Goal: Task Accomplishment & Management: Manage account settings

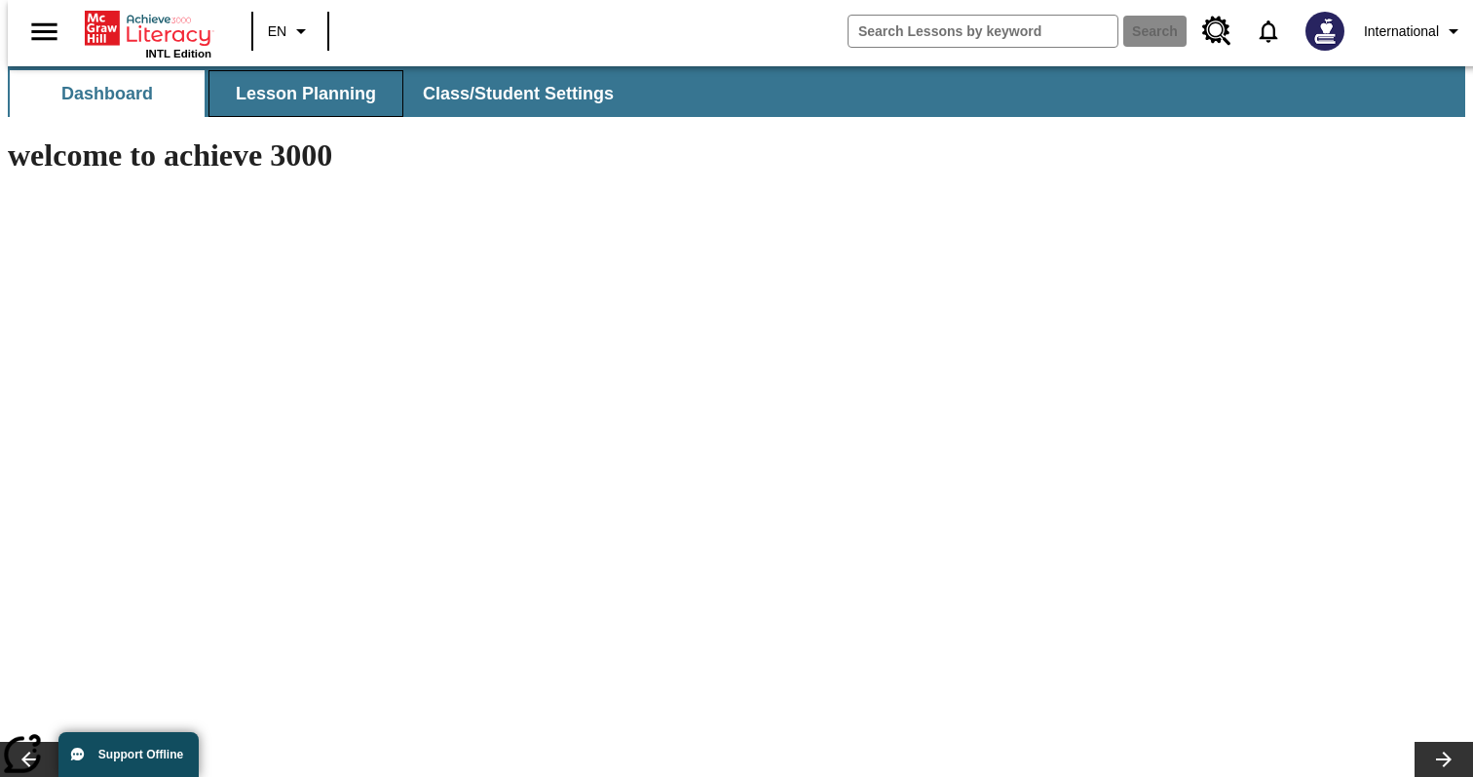
click at [320, 93] on button "Lesson Planning" at bounding box center [306, 93] width 195 height 47
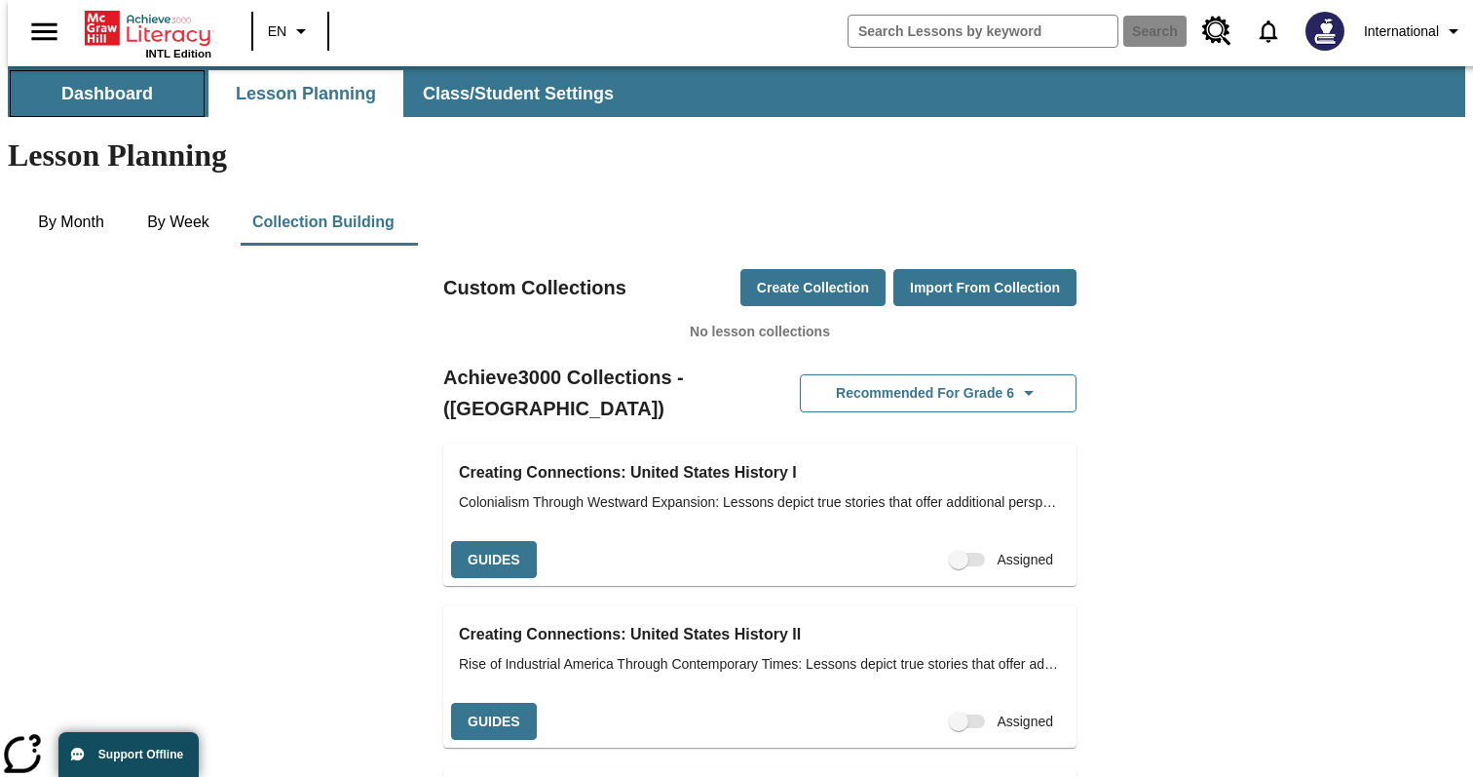
click at [162, 87] on button "Dashboard" at bounding box center [107, 93] width 195 height 47
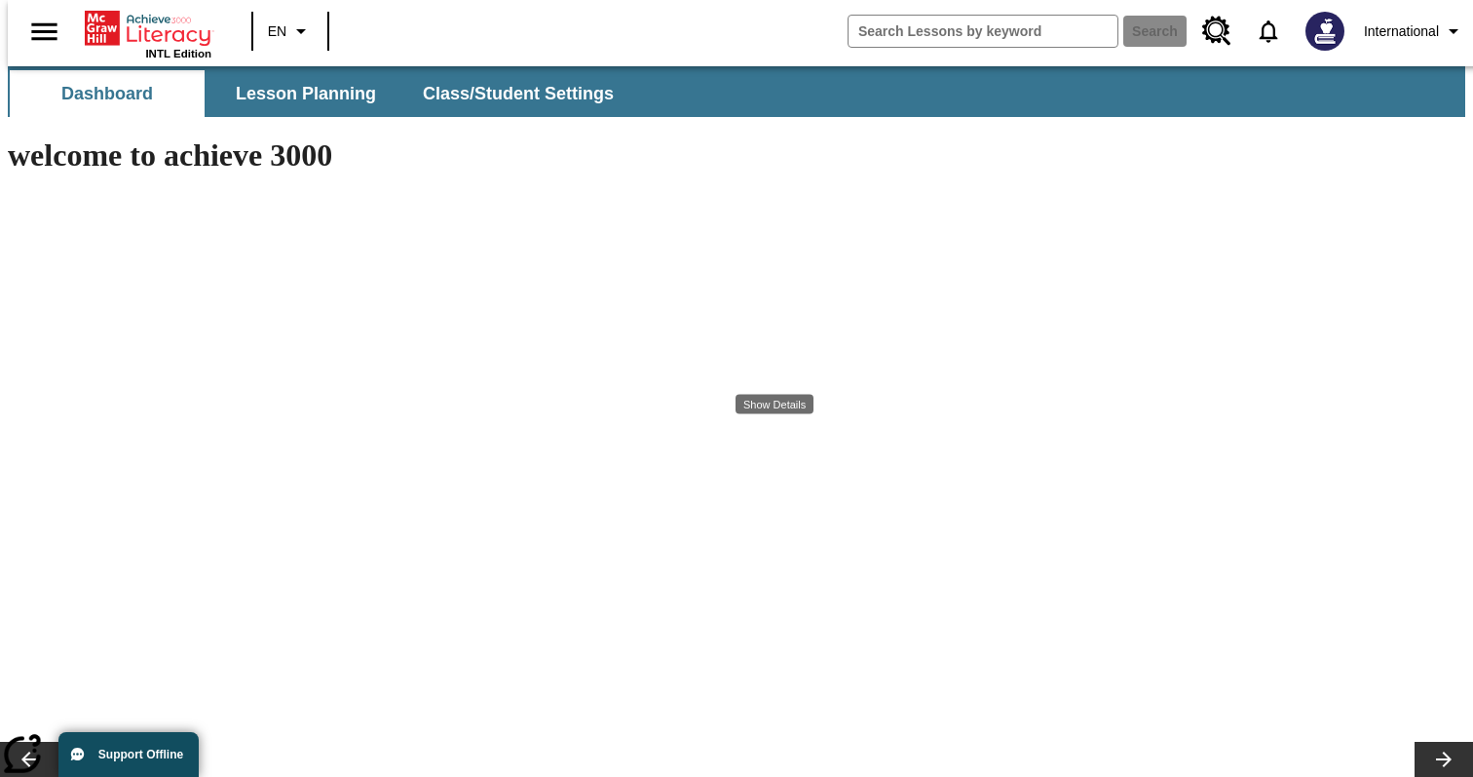
click at [1442, 31] on icon "Profile/Settings" at bounding box center [1453, 30] width 23 height 23
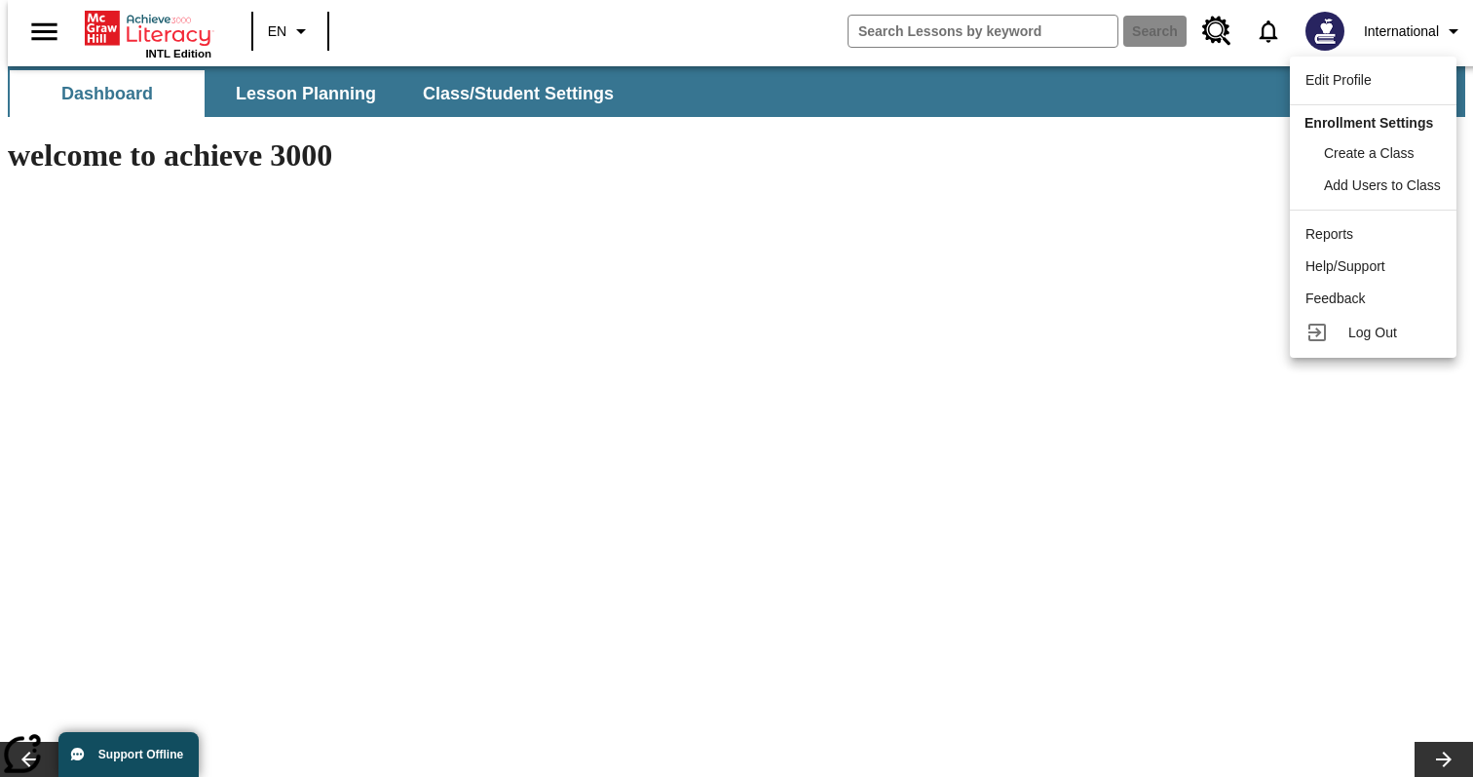
click at [1429, 34] on div at bounding box center [736, 388] width 1473 height 777
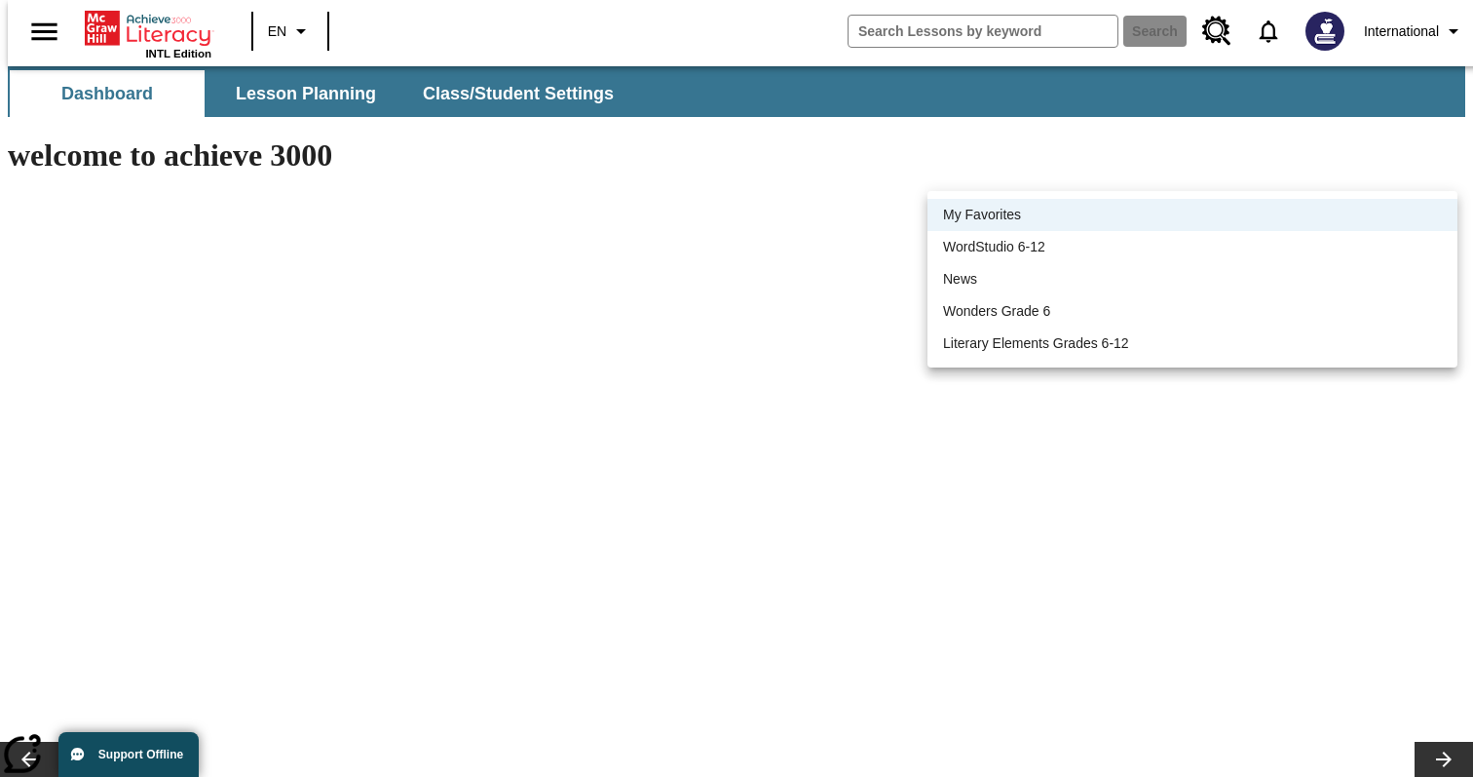
drag, startPoint x: 1159, startPoint y: 229, endPoint x: 1145, endPoint y: 249, distance: 25.1
click at [1145, 249] on ul "My Favorites WordStudio 6-12 News Wonders Grade 6 Literary Elements Grades 6-12" at bounding box center [1193, 279] width 530 height 176
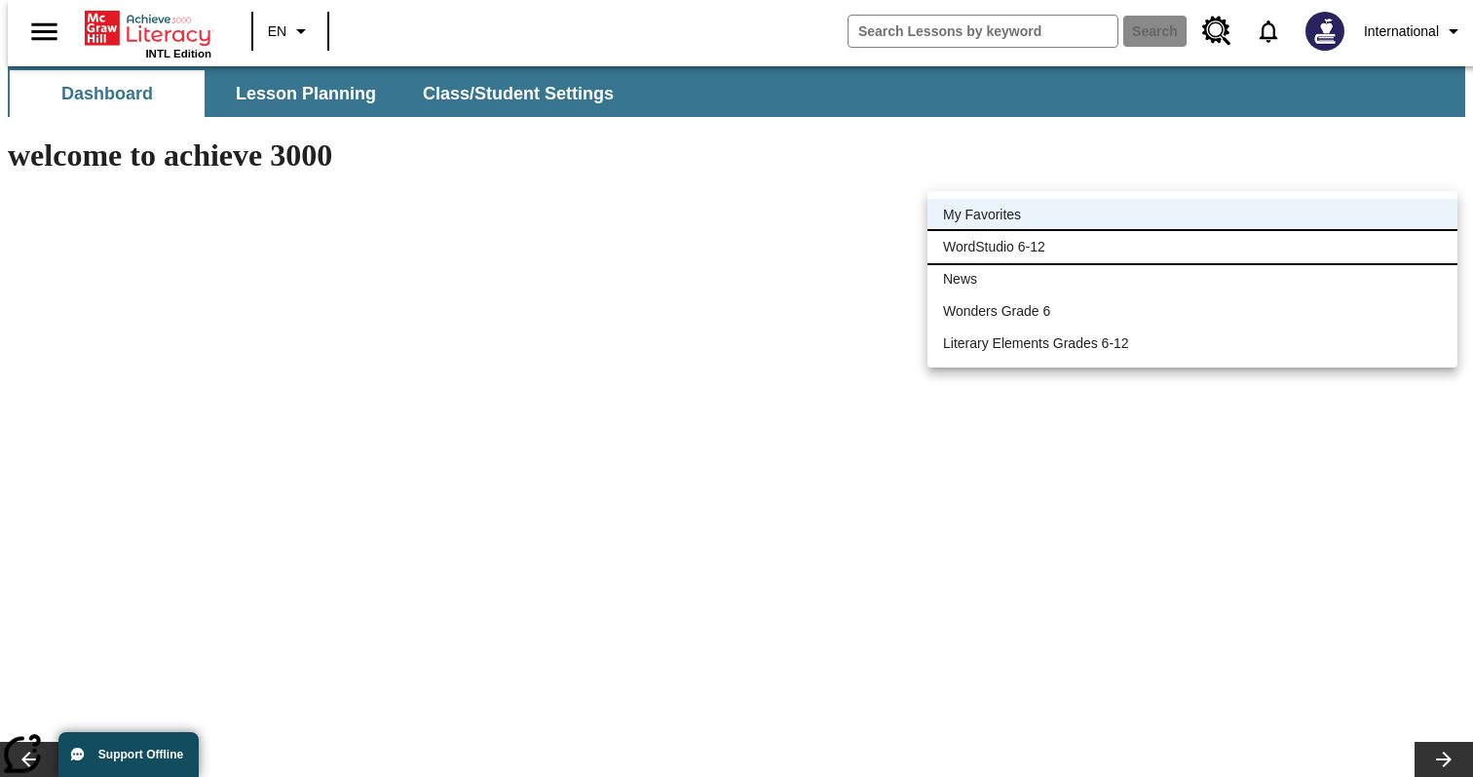
click at [1145, 249] on li "WordStudio 6-12" at bounding box center [1193, 247] width 530 height 32
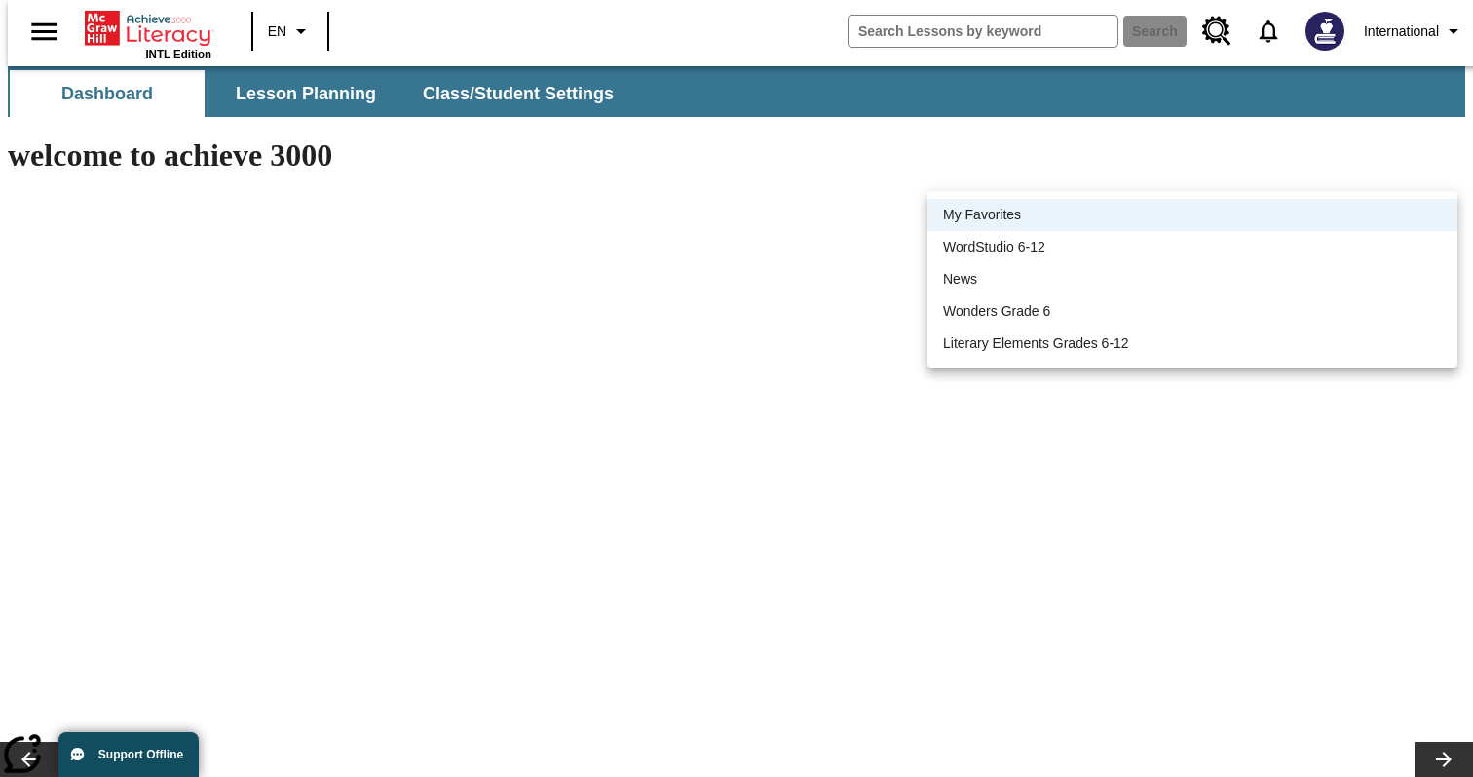
type input "922"
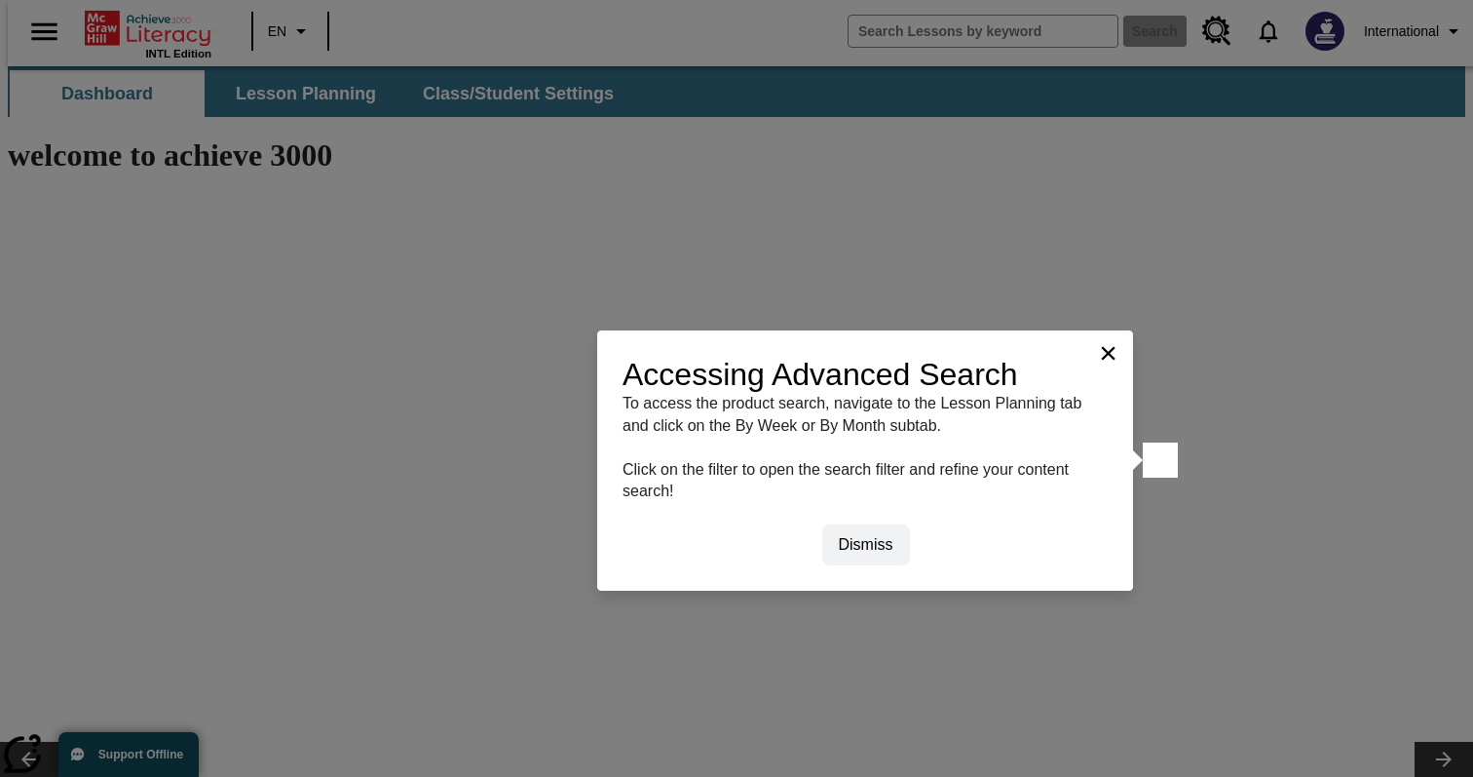
click at [1117, 356] on button "×" at bounding box center [1108, 352] width 19 height 31
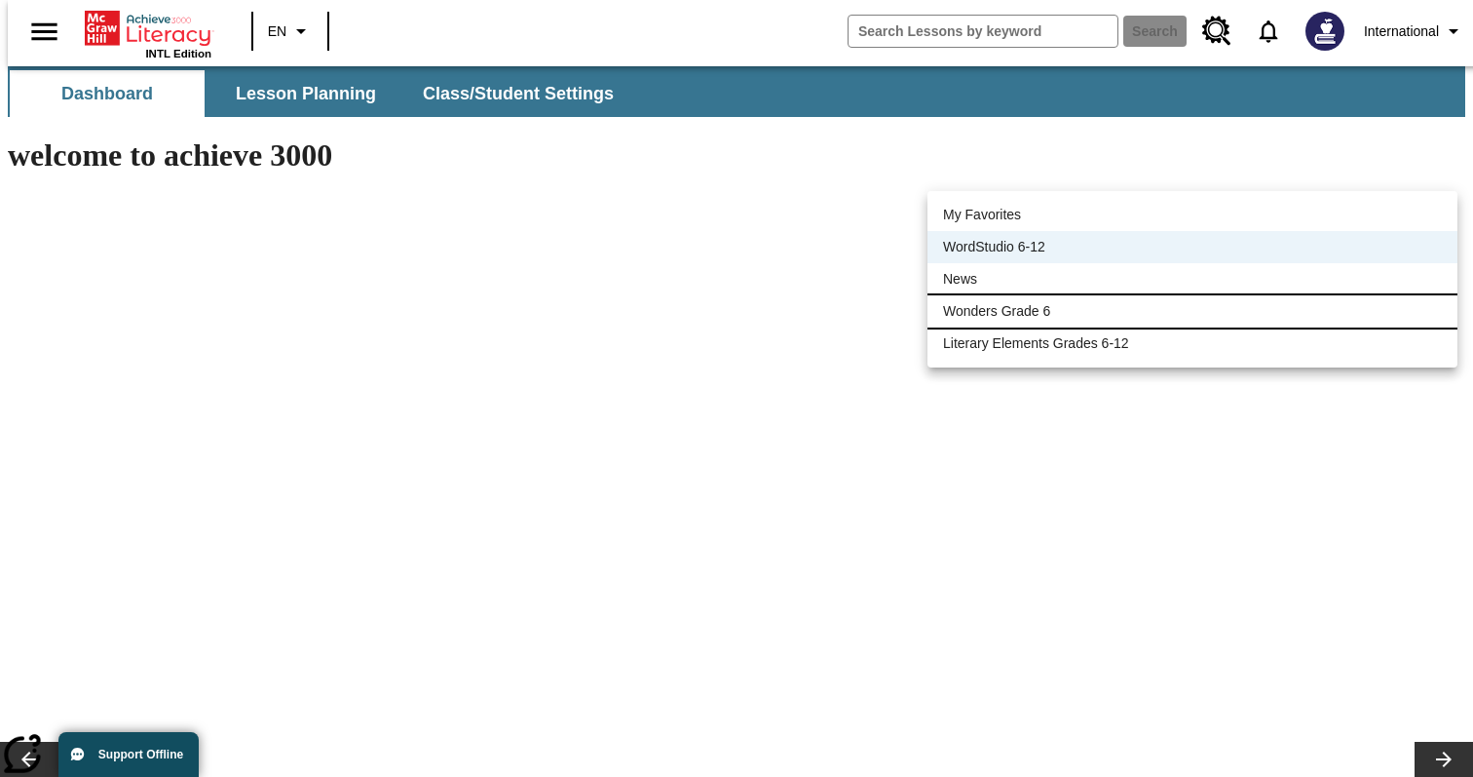
click at [1189, 295] on li "Wonders Grade 6" at bounding box center [1193, 311] width 530 height 32
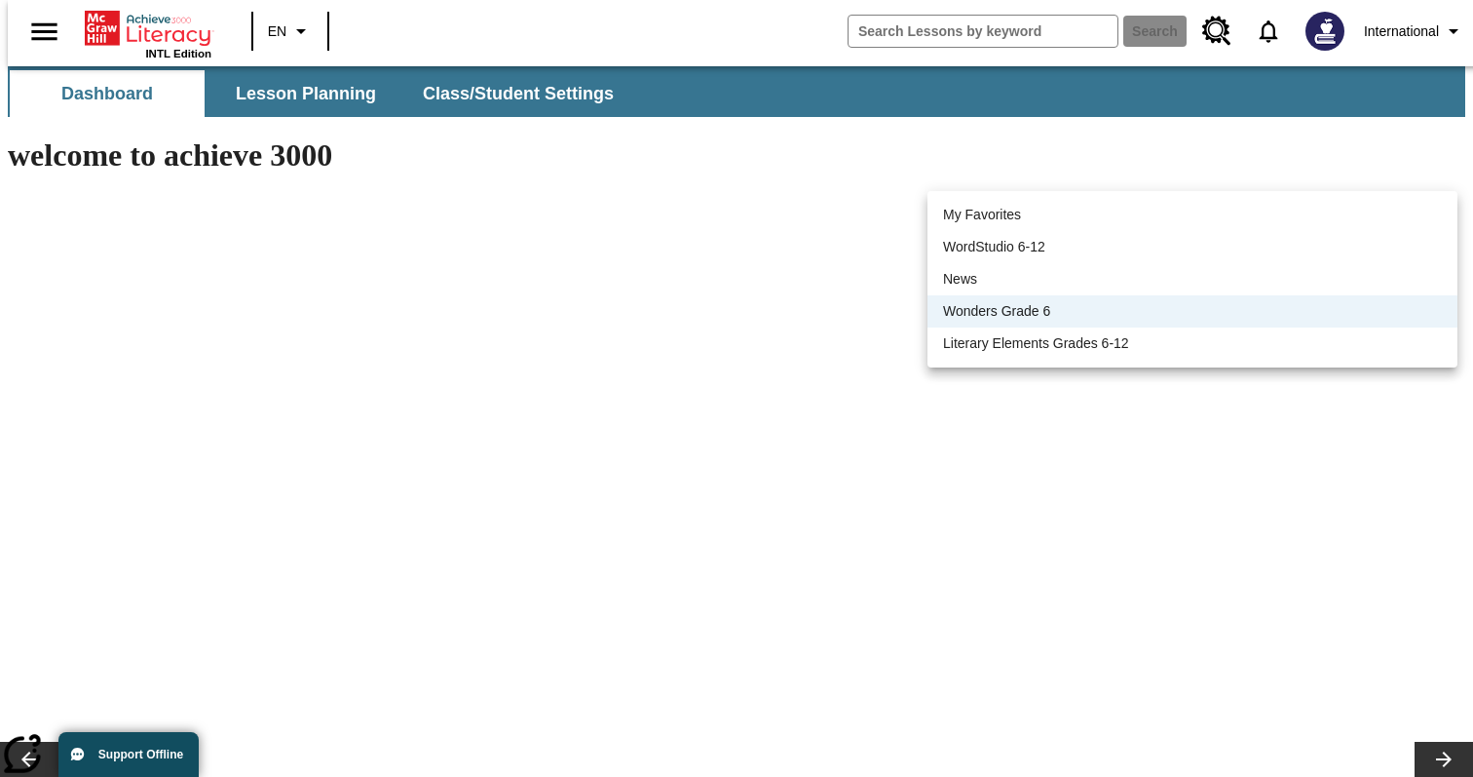
click at [1127, 340] on li "Literary Elements Grades 6-12" at bounding box center [1193, 343] width 530 height 32
type input "940"
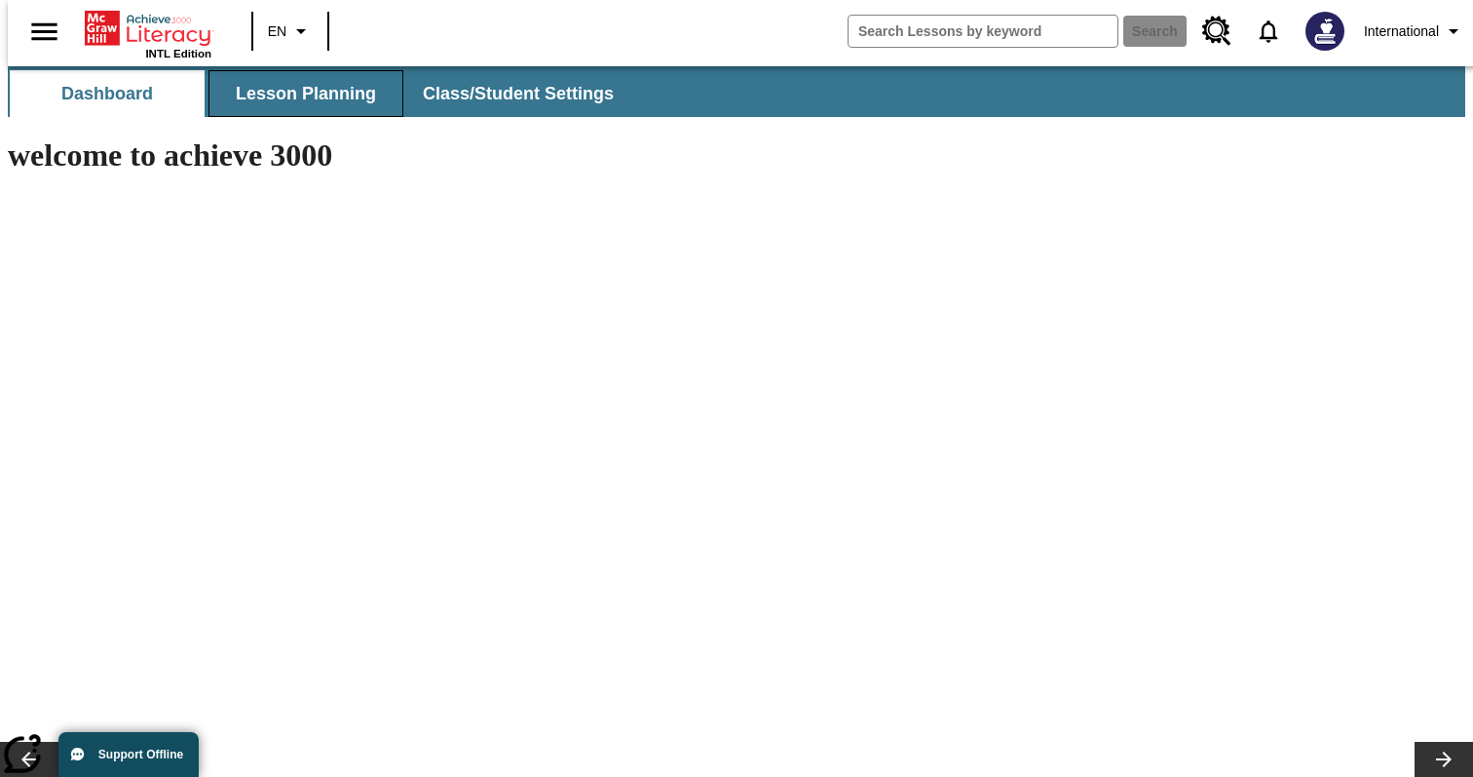
click at [314, 87] on button "Lesson Planning" at bounding box center [306, 93] width 195 height 47
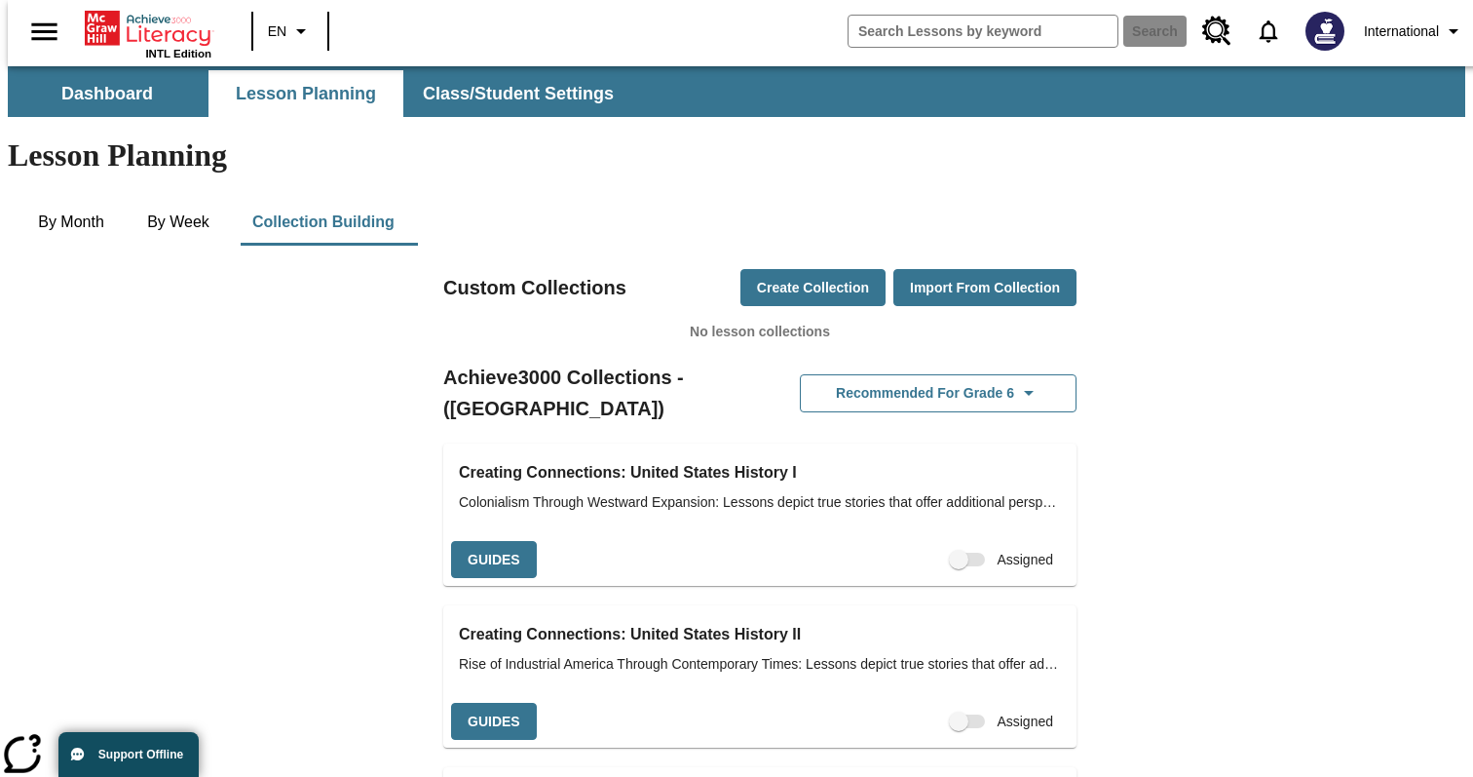
click at [952, 552] on span "Collections" at bounding box center [968, 559] width 33 height 14
click at [952, 714] on span "Collections" at bounding box center [968, 721] width 33 height 14
click at [1401, 31] on span "International" at bounding box center [1401, 31] width 75 height 20
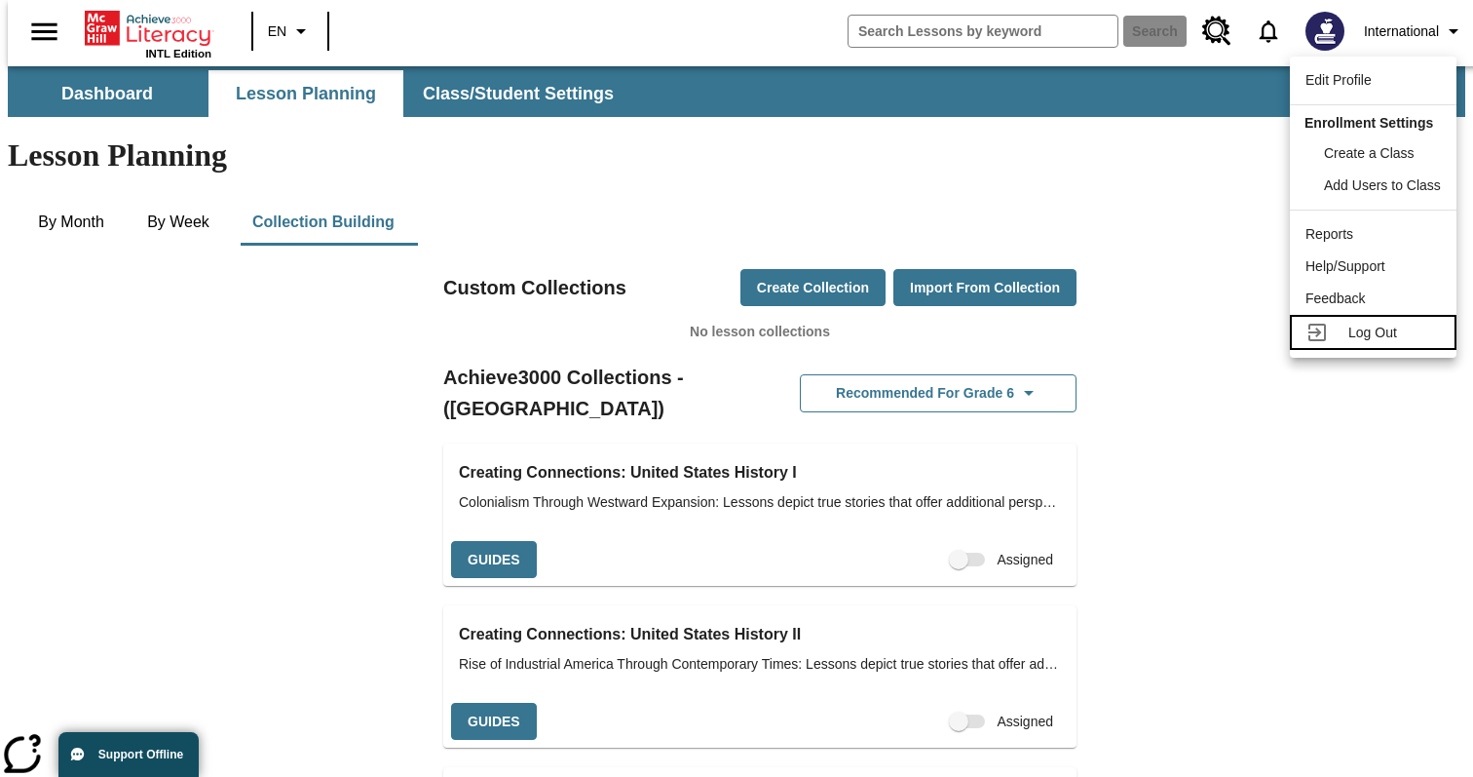
click at [1332, 332] on div at bounding box center [1323, 332] width 35 height 23
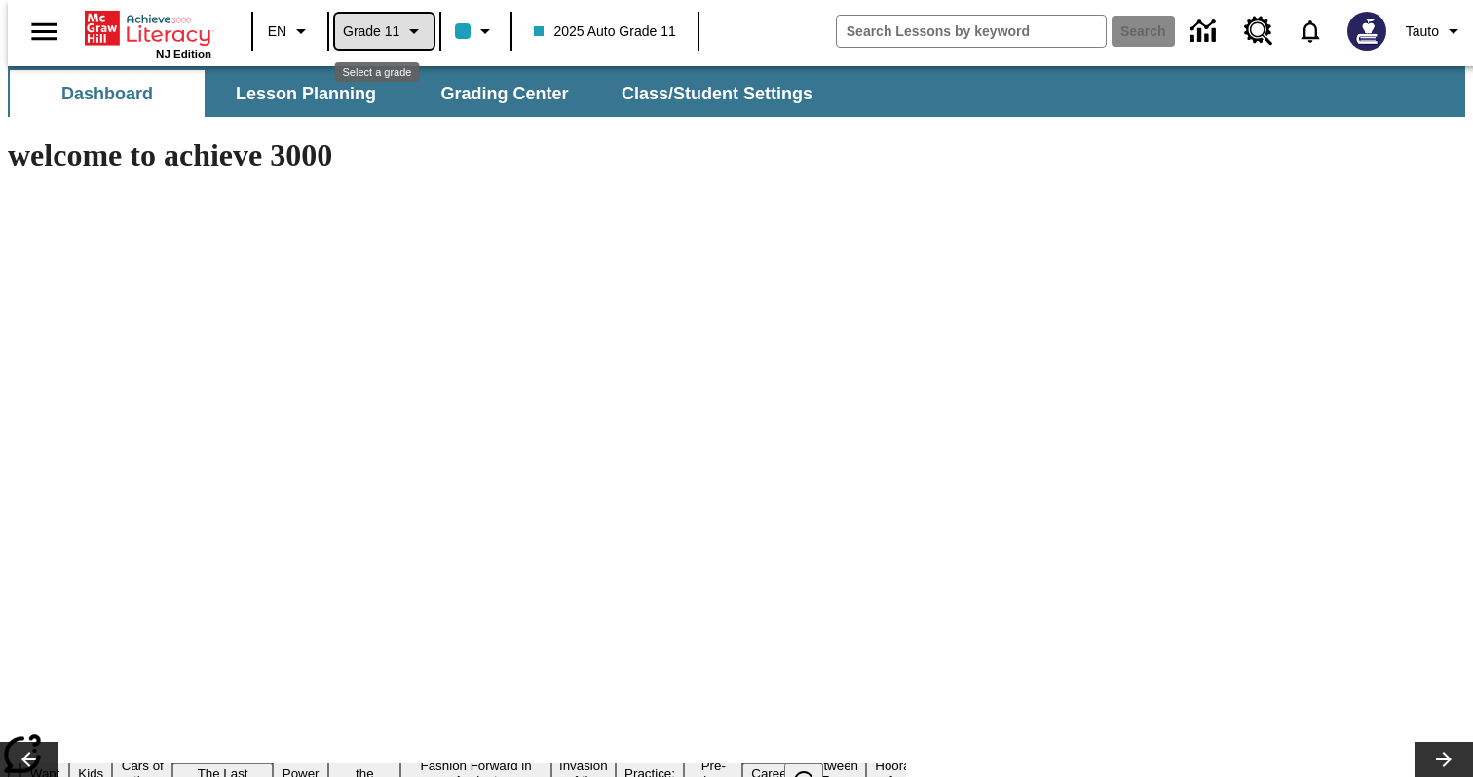
click at [367, 25] on span "Grade 11" at bounding box center [371, 31] width 57 height 20
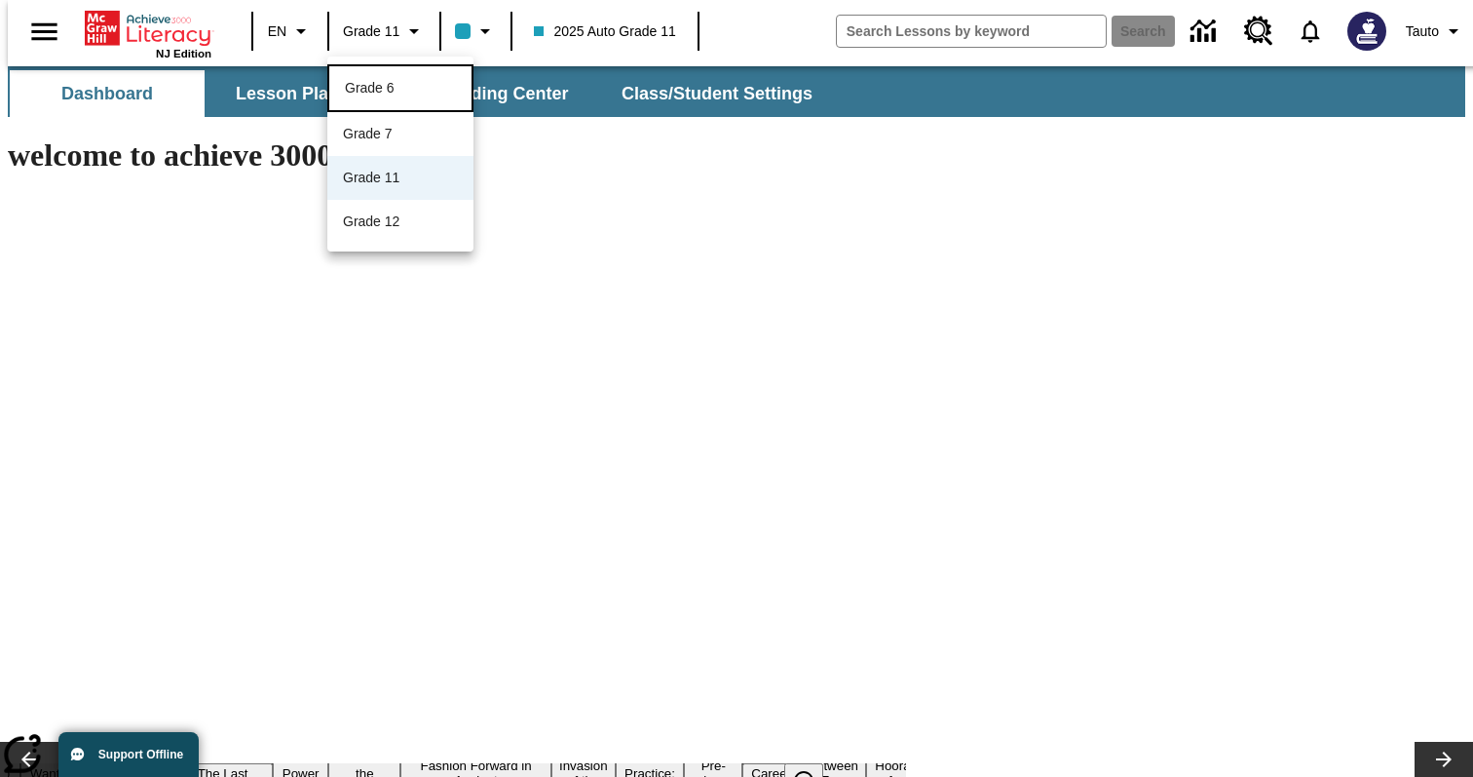
click at [432, 90] on div "Grade 6" at bounding box center [400, 88] width 111 height 20
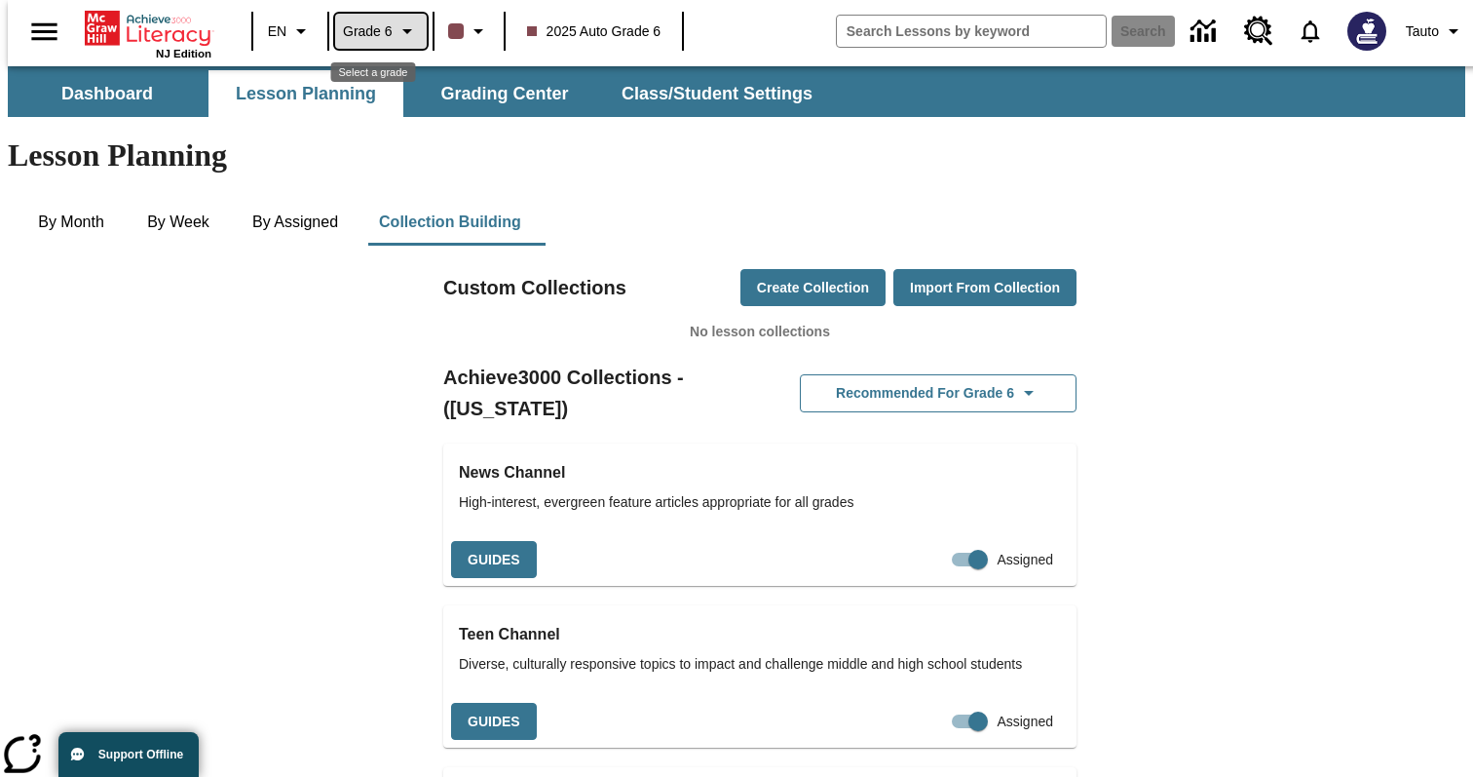
click at [379, 31] on span "Grade 6" at bounding box center [368, 31] width 50 height 20
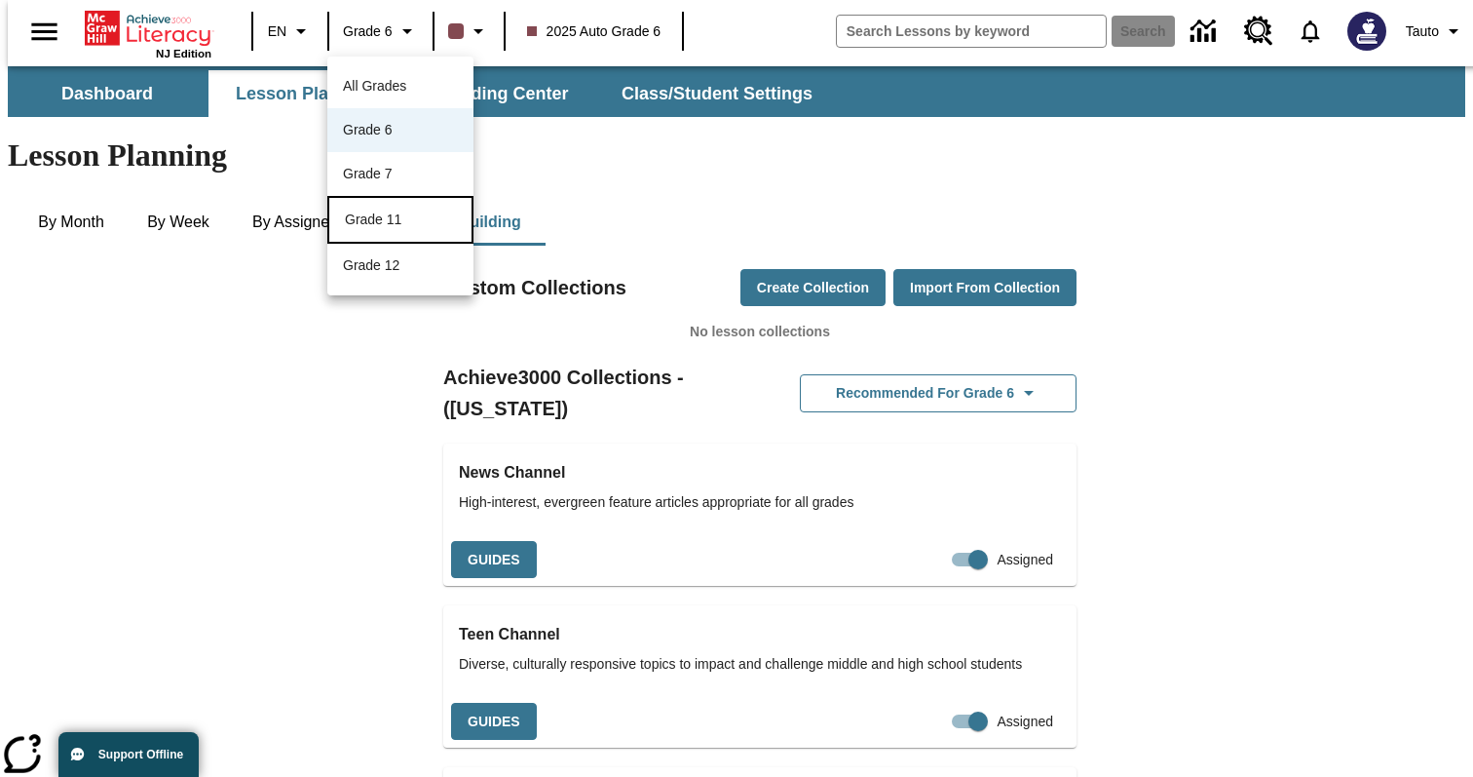
click at [445, 208] on div "Grade 11" at bounding box center [400, 220] width 146 height 48
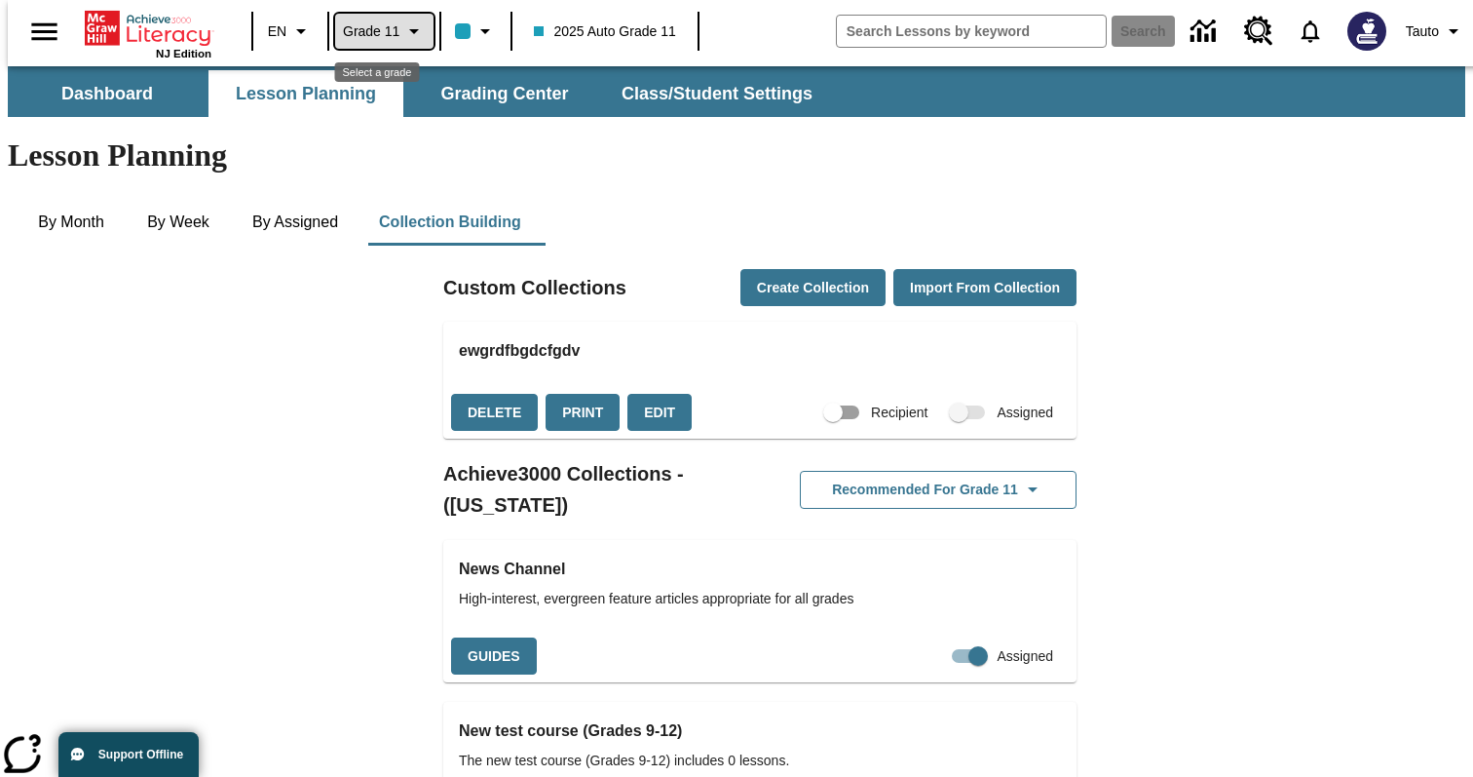
click at [396, 36] on button "Grade 11" at bounding box center [384, 31] width 98 height 35
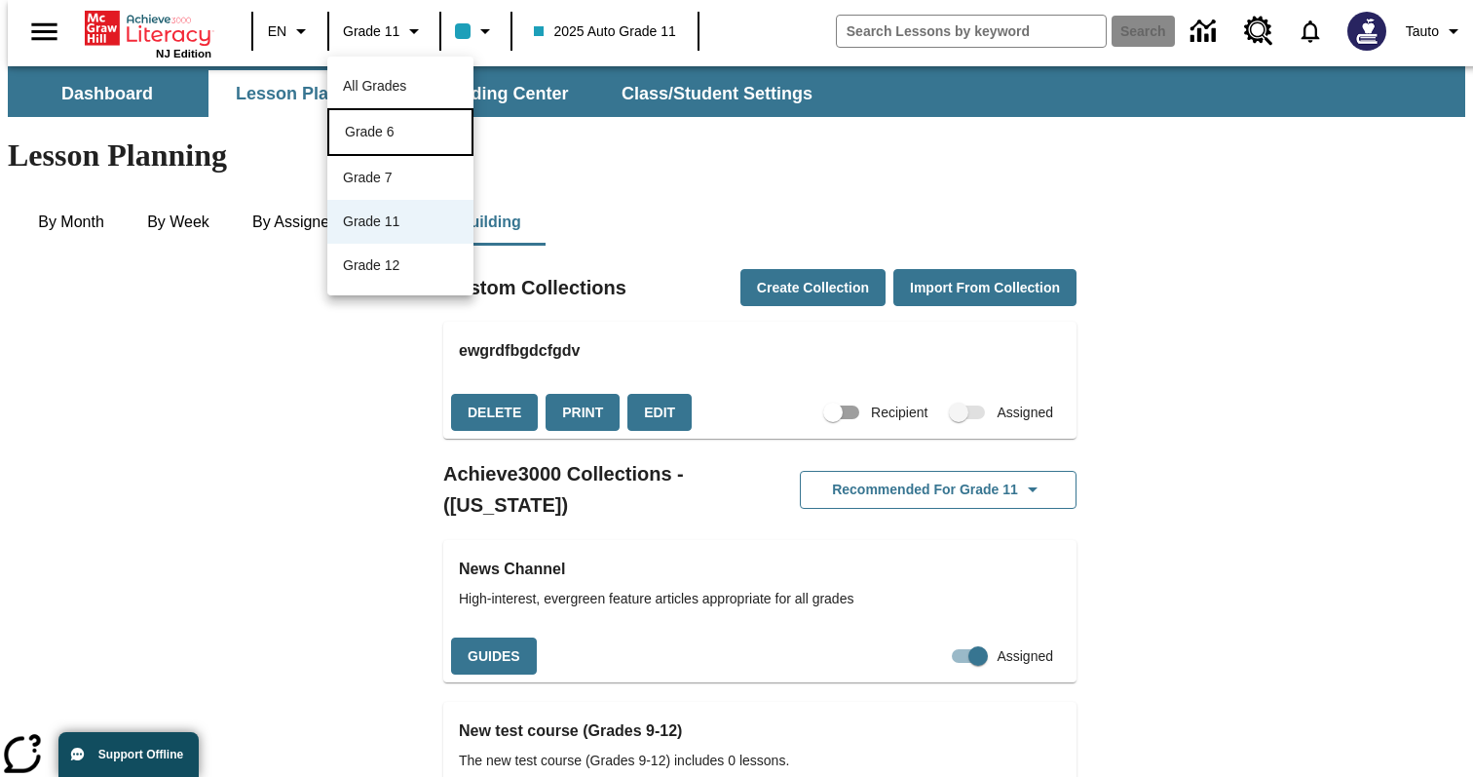
click at [432, 133] on div "Grade 6" at bounding box center [400, 132] width 111 height 20
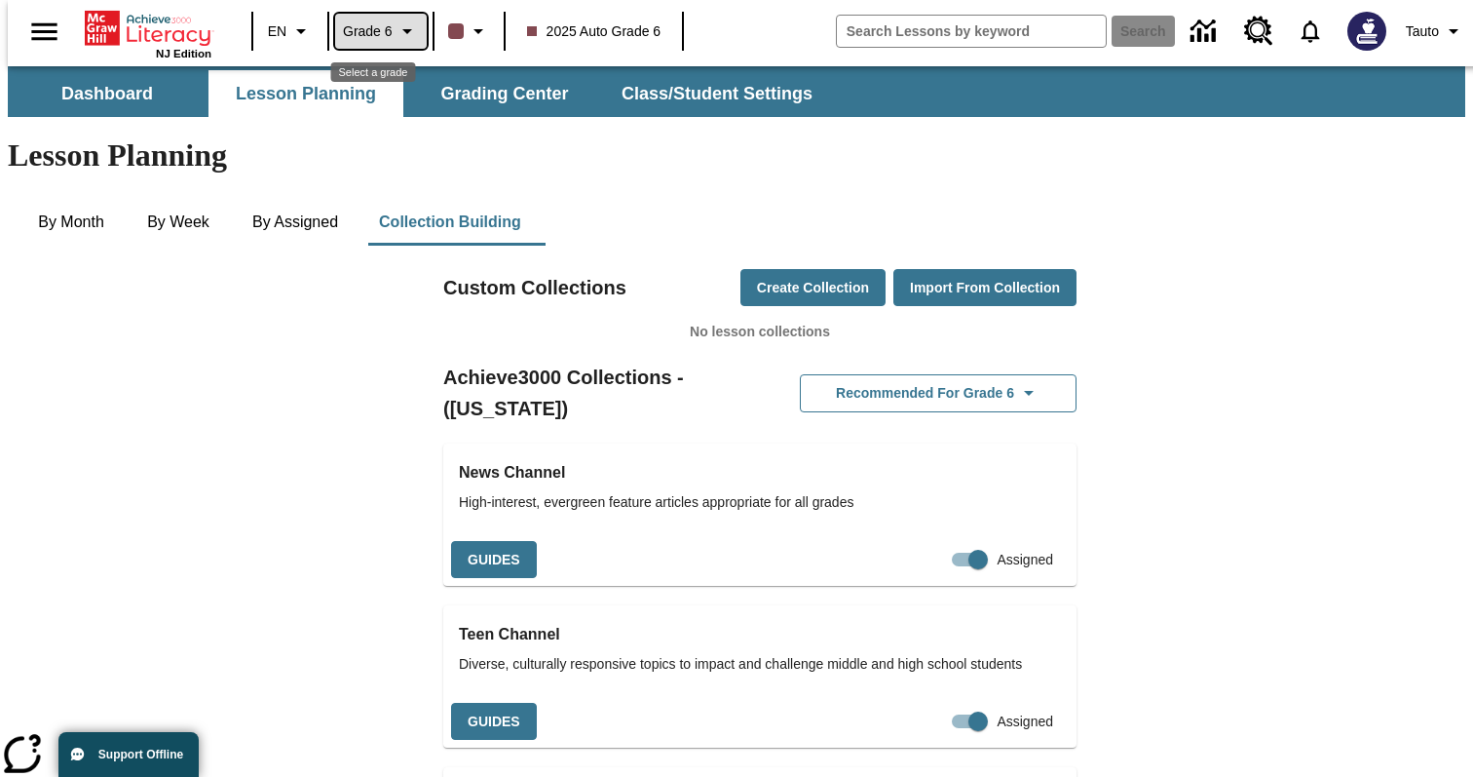
click at [363, 27] on span "Grade 6" at bounding box center [368, 31] width 50 height 20
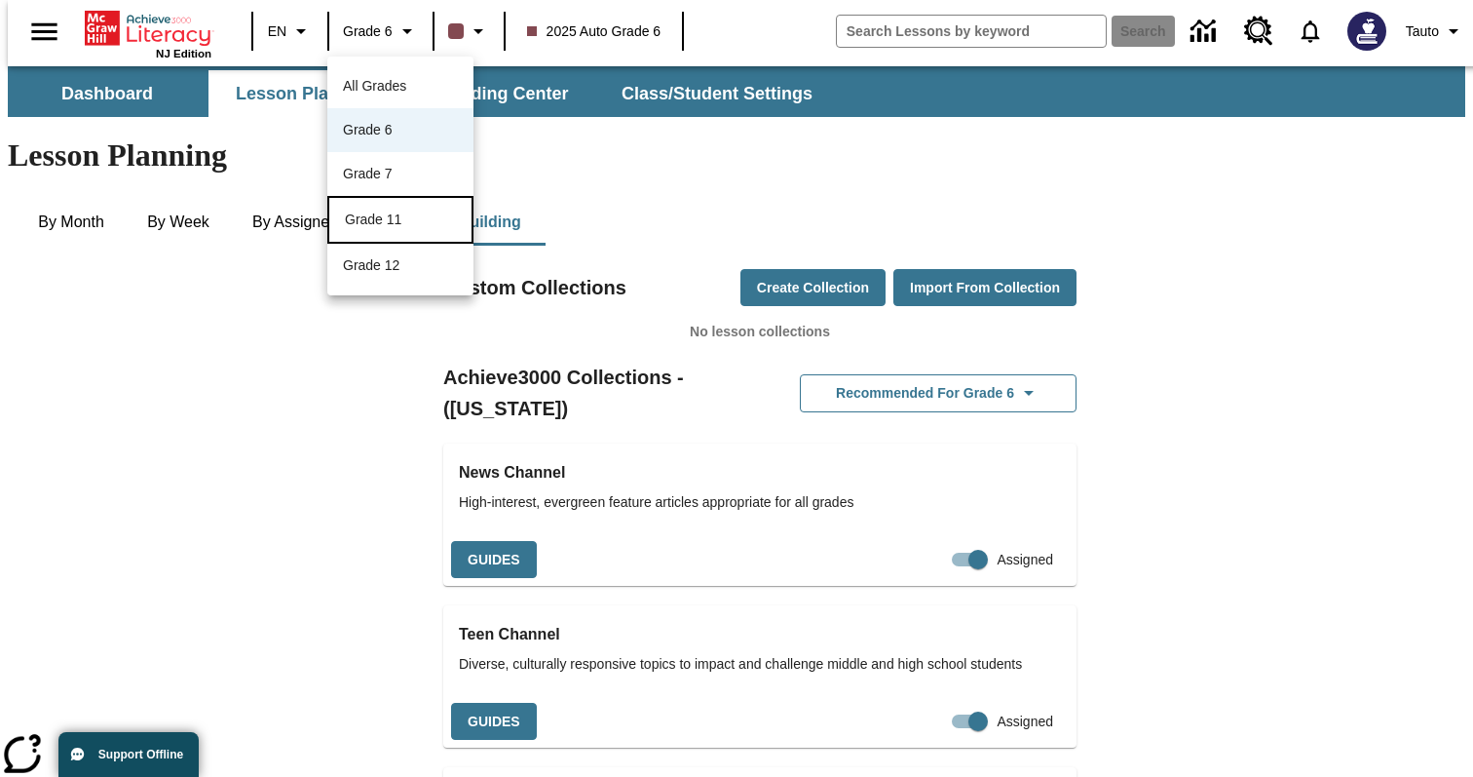
click at [431, 229] on div "Grade 11" at bounding box center [400, 219] width 111 height 20
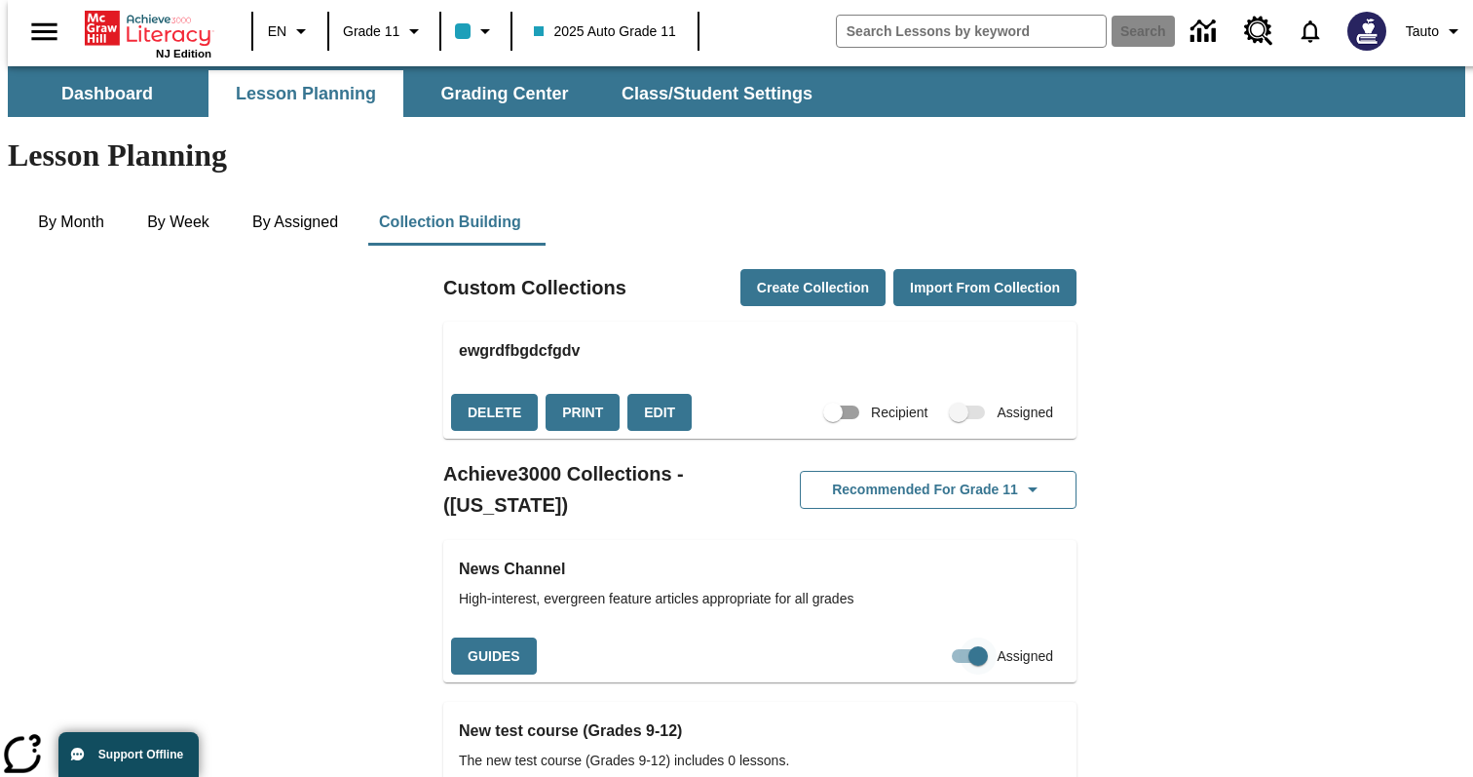
click at [937, 637] on input "Assigned" at bounding box center [978, 655] width 111 height 37
checkbox input "false"
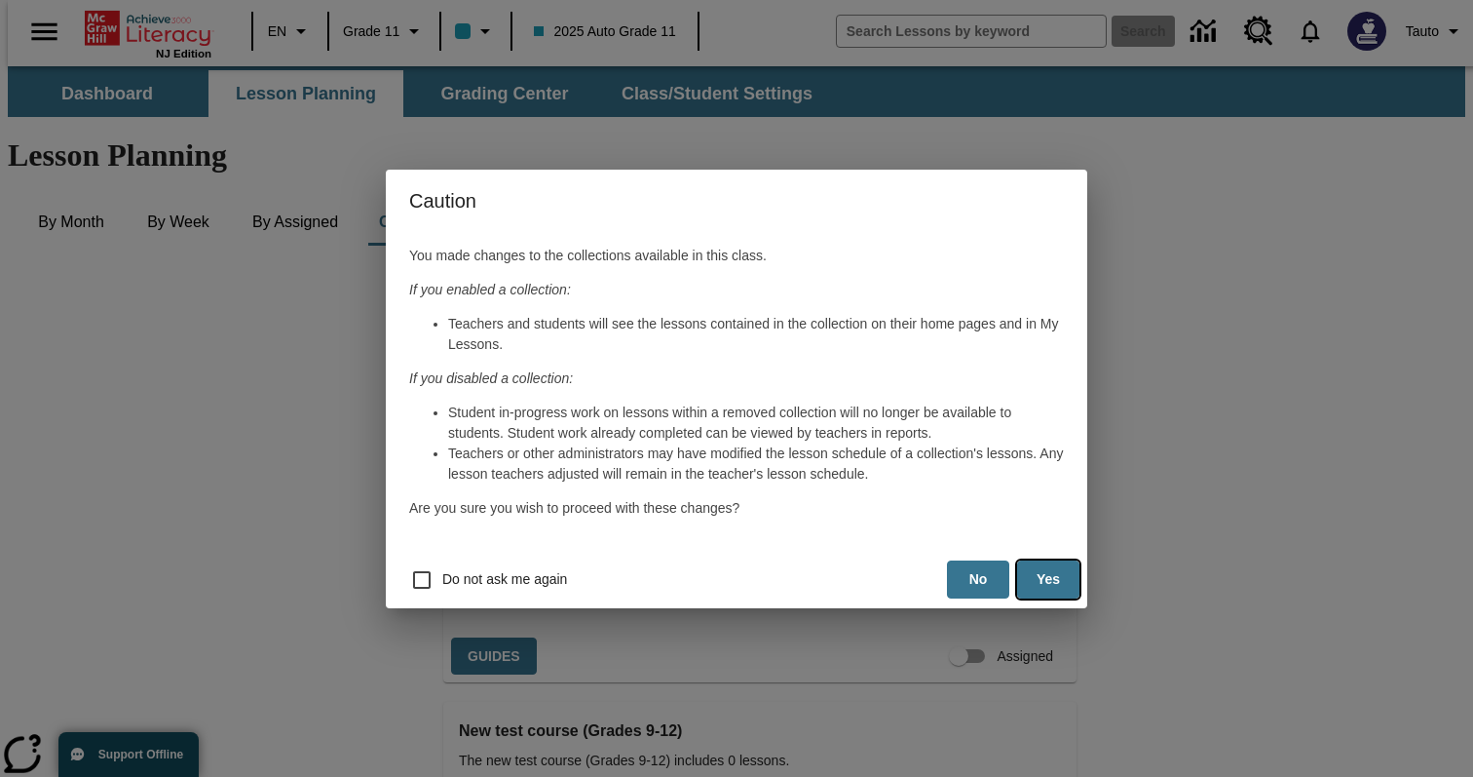
click at [1062, 588] on button "Yes" at bounding box center [1048, 579] width 62 height 38
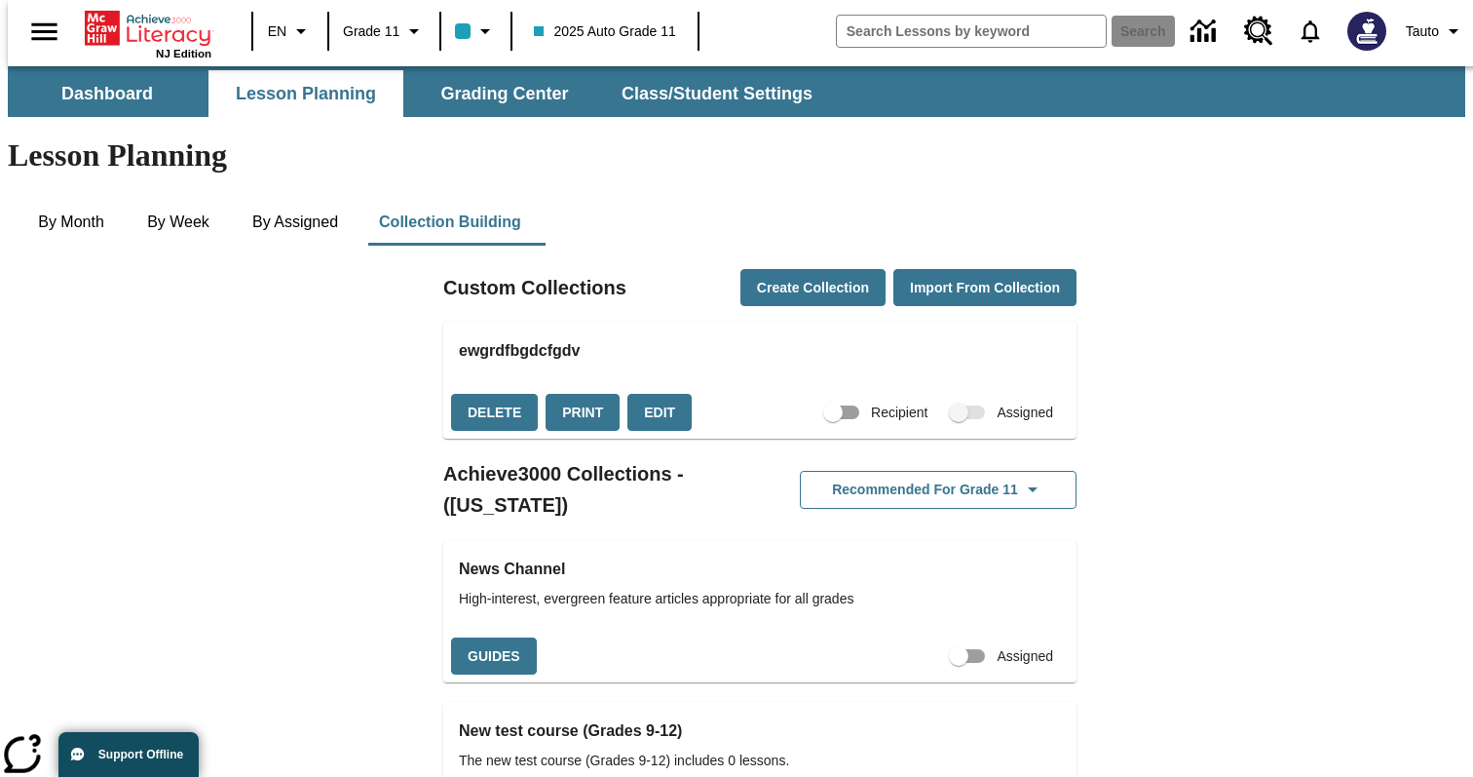
click at [940, 637] on input "Assigned" at bounding box center [958, 655] width 111 height 37
checkbox input "true"
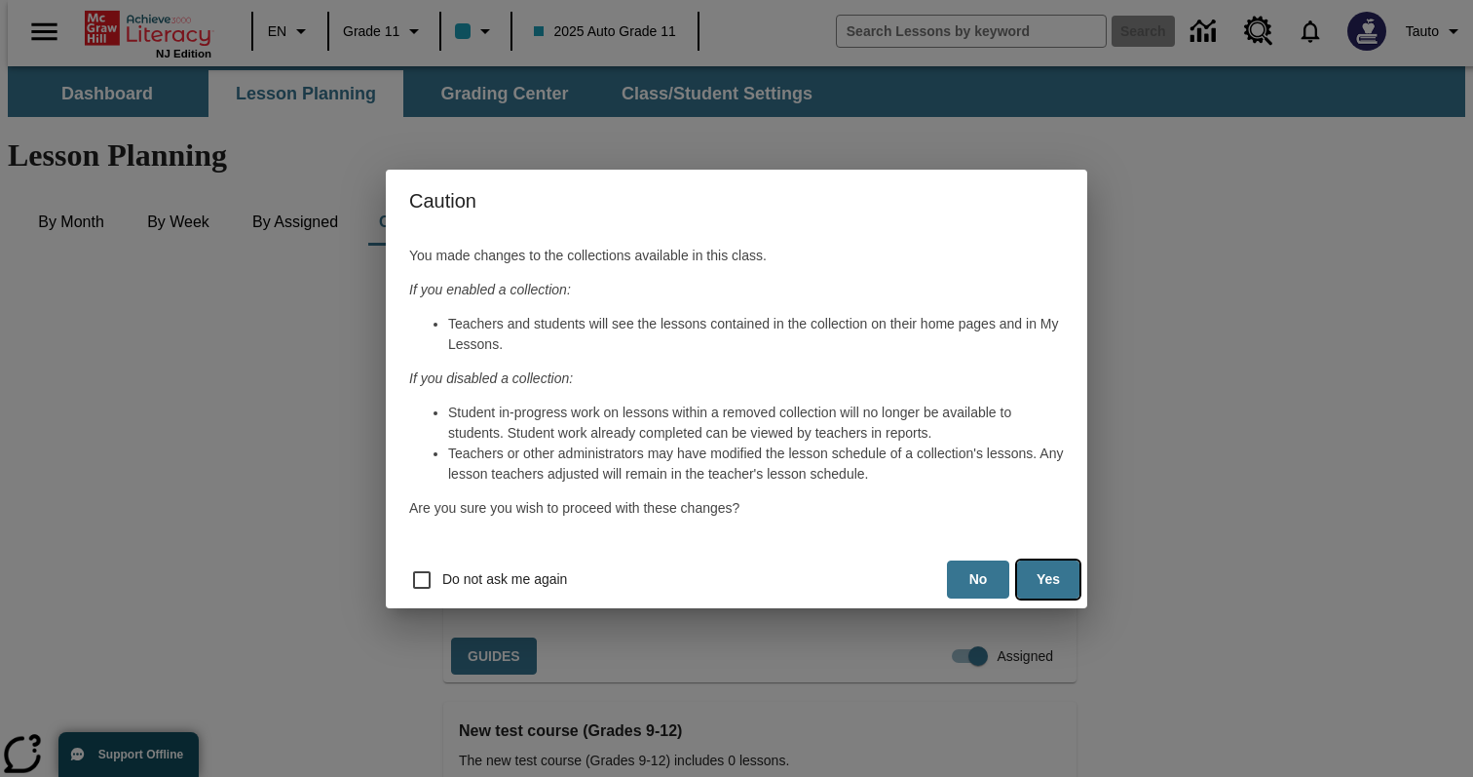
click at [1027, 575] on button "Yes" at bounding box center [1048, 579] width 62 height 38
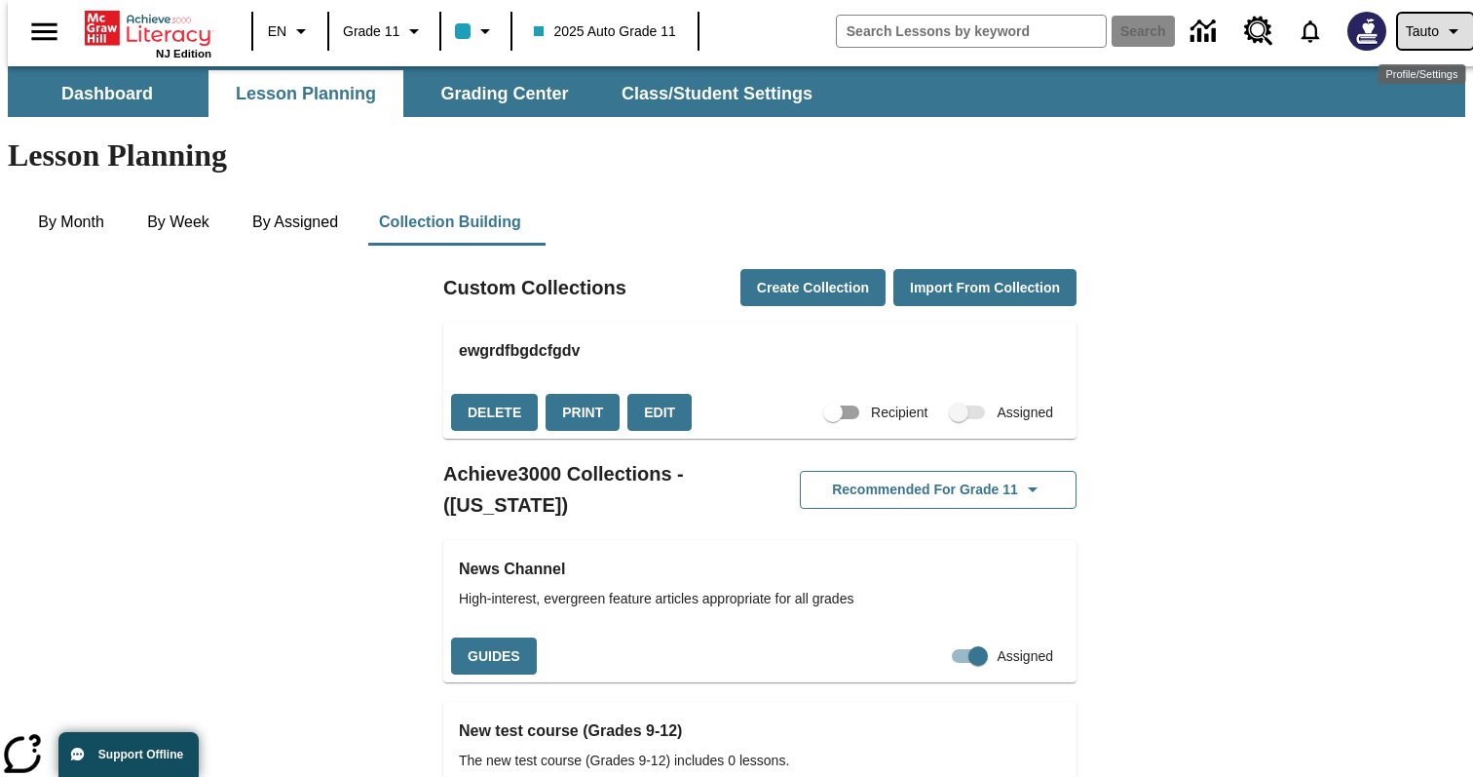
click at [1406, 34] on span "Tauto" at bounding box center [1422, 31] width 33 height 20
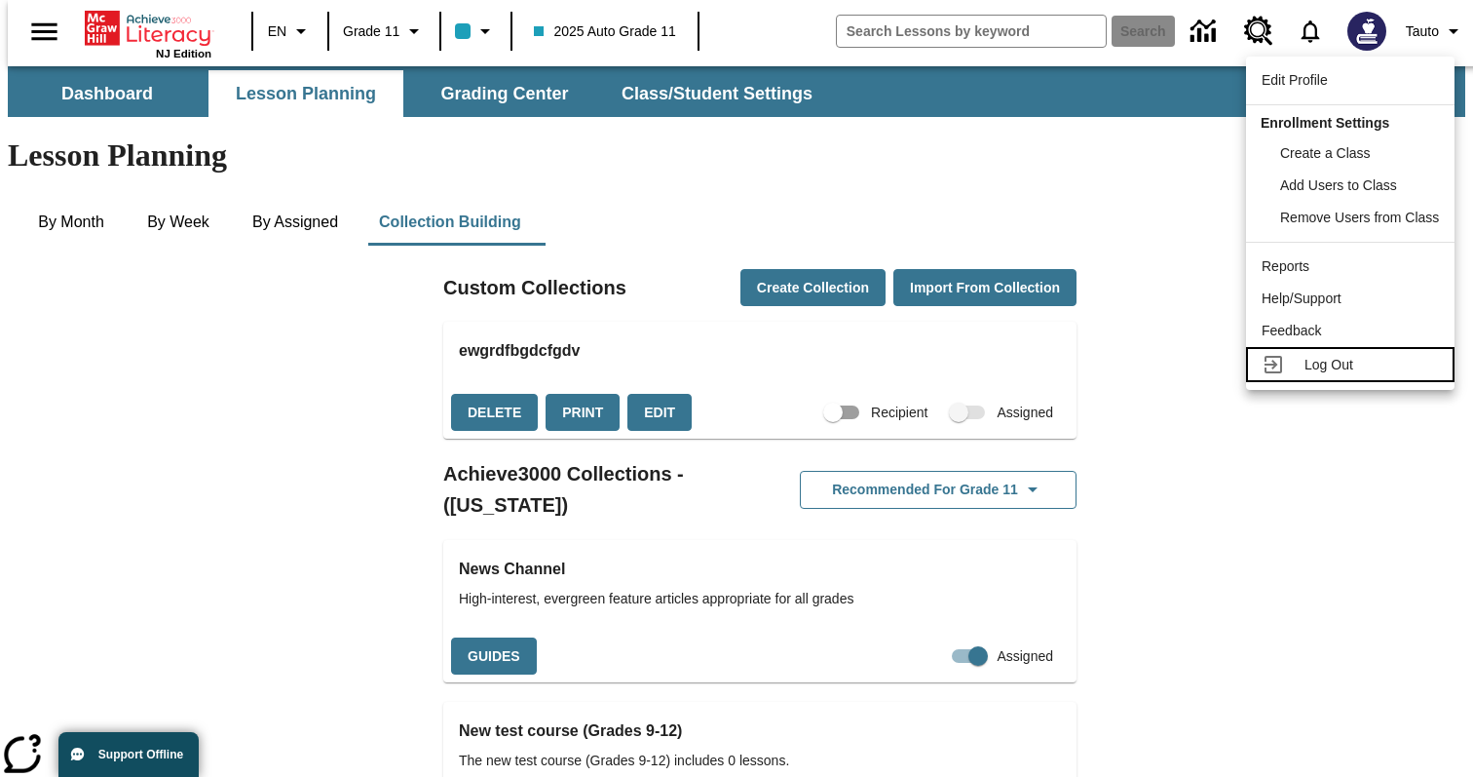
click at [1304, 353] on link "Log Out" at bounding box center [1350, 364] width 209 height 35
